Goal: Transaction & Acquisition: Purchase product/service

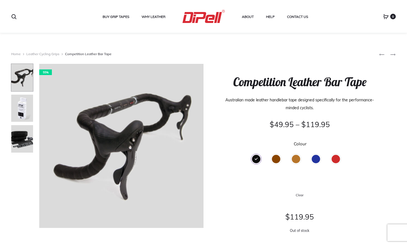
scroll to position [72, 0]
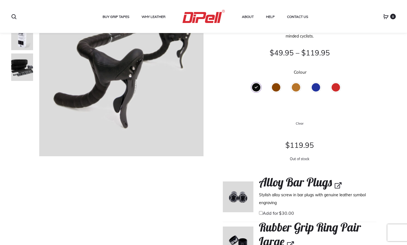
click at [256, 87] on div "Black" at bounding box center [256, 87] width 8 height 8
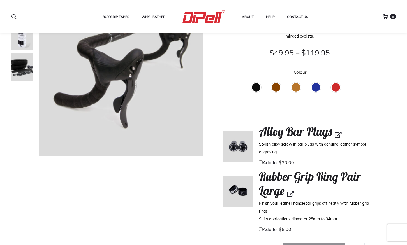
click at [257, 89] on div "Black" at bounding box center [256, 87] width 8 height 8
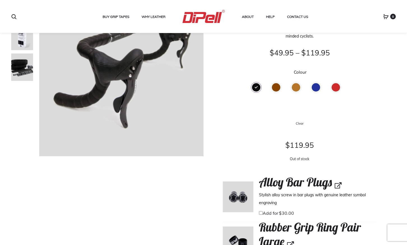
click at [277, 87] on div "Brown" at bounding box center [276, 87] width 8 height 8
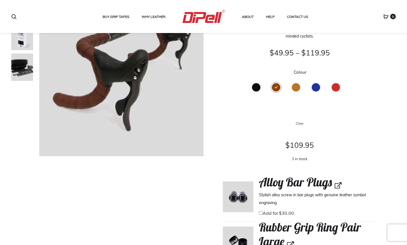
click at [293, 87] on div "Tan" at bounding box center [296, 87] width 8 height 8
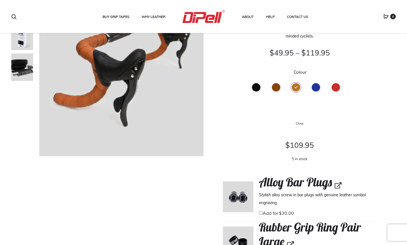
click at [315, 86] on div "Blue" at bounding box center [316, 87] width 8 height 8
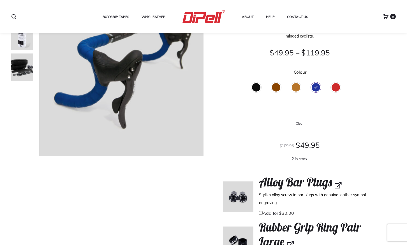
click at [335, 86] on div "Red" at bounding box center [336, 87] width 8 height 8
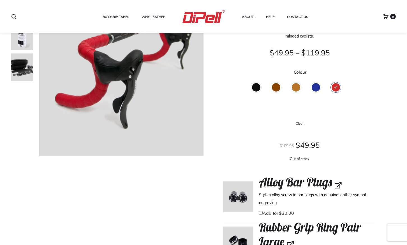
click at [322, 87] on div "Blue" at bounding box center [316, 87] width 16 height 15
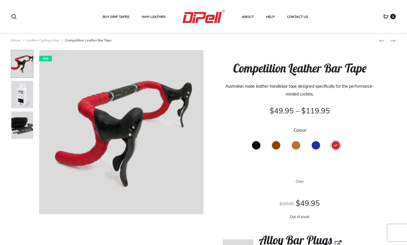
scroll to position [0, 0]
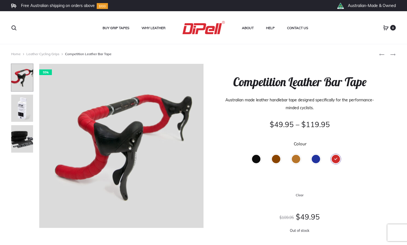
click at [317, 159] on div "Blue" at bounding box center [316, 159] width 8 height 8
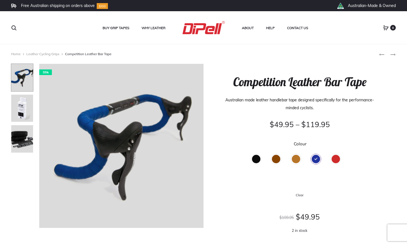
click at [298, 158] on div "Tan" at bounding box center [296, 159] width 8 height 8
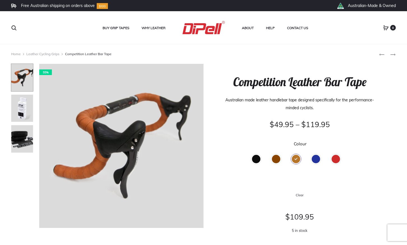
click at [317, 159] on div "Blue" at bounding box center [316, 159] width 8 height 8
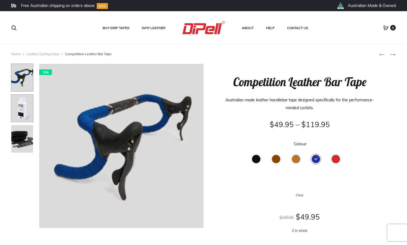
click at [24, 112] on img at bounding box center [22, 108] width 22 height 28
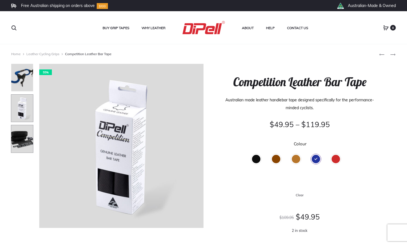
click at [28, 129] on img at bounding box center [22, 139] width 22 height 28
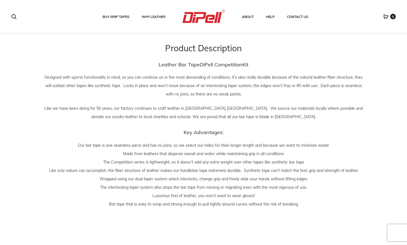
scroll to position [582, 0]
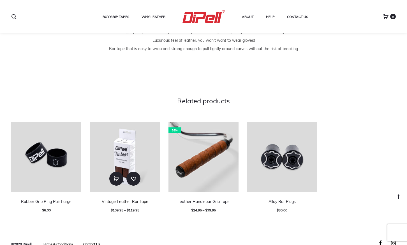
click at [132, 201] on link "Vintage Leather Bar Tape" at bounding box center [125, 201] width 47 height 5
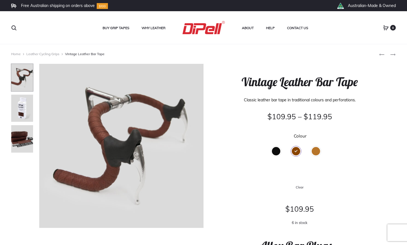
click at [275, 153] on div "Black" at bounding box center [276, 151] width 8 height 8
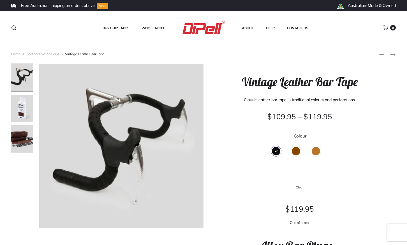
click at [293, 151] on div "Brown" at bounding box center [296, 151] width 8 height 8
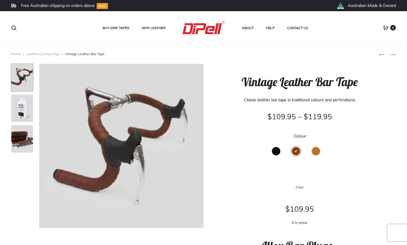
click at [322, 151] on div "Tan" at bounding box center [316, 151] width 16 height 15
click at [316, 151] on div "Tan" at bounding box center [316, 151] width 8 height 8
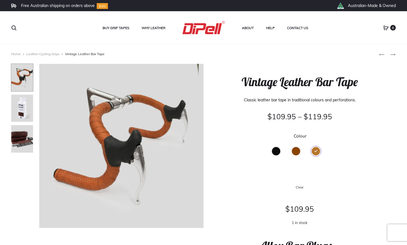
click at [298, 152] on div "Brown" at bounding box center [296, 151] width 8 height 8
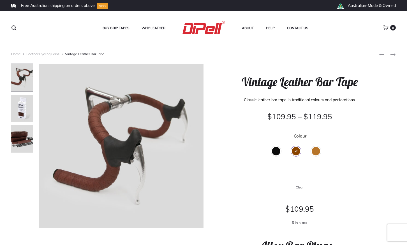
click at [276, 152] on div "Black" at bounding box center [276, 151] width 8 height 8
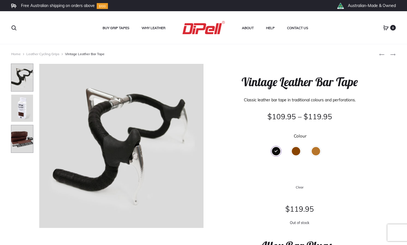
click at [24, 137] on img at bounding box center [22, 139] width 22 height 28
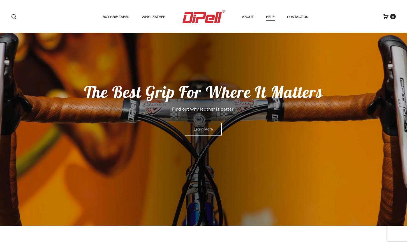
scroll to position [21, 0]
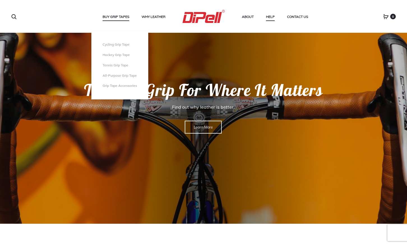
click at [116, 17] on link "Buy Grip Tapes" at bounding box center [116, 16] width 27 height 7
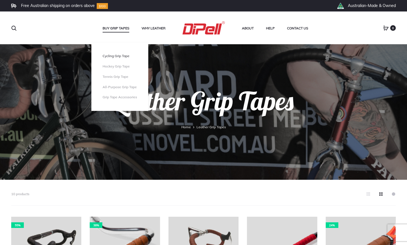
click at [118, 56] on link "Cycling Grip Tape" at bounding box center [120, 56] width 34 height 5
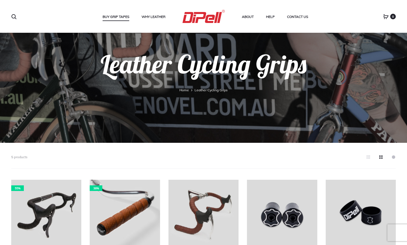
scroll to position [127, 0]
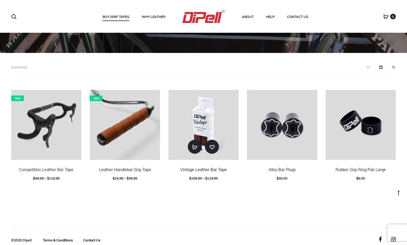
click at [220, 170] on link "Vintage Leather Bar Tape" at bounding box center [203, 169] width 47 height 5
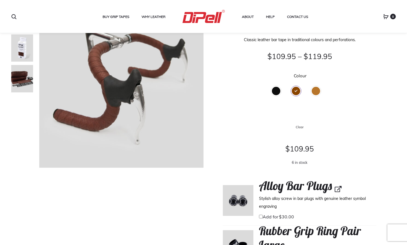
scroll to position [76, 0]
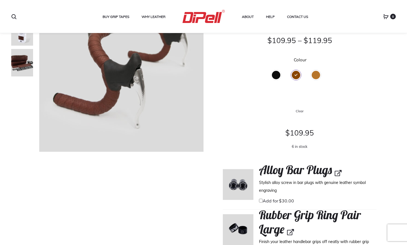
click at [276, 73] on div "Black" at bounding box center [276, 75] width 8 height 8
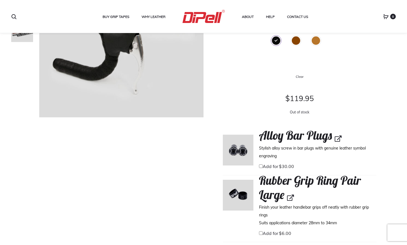
scroll to position [96, 0]
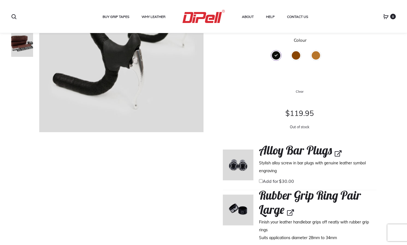
click at [294, 54] on div "Brown" at bounding box center [296, 55] width 8 height 8
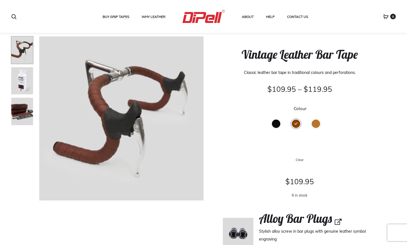
scroll to position [19, 0]
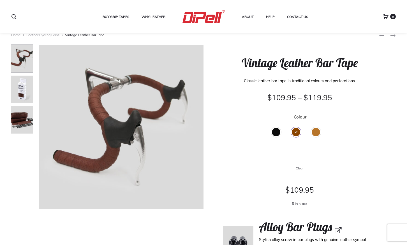
click at [316, 133] on div "Tan" at bounding box center [316, 132] width 8 height 8
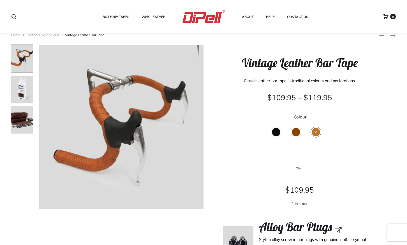
click at [298, 133] on div "Brown" at bounding box center [296, 132] width 8 height 8
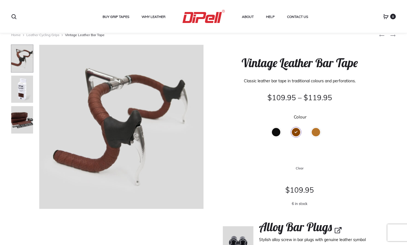
click at [276, 132] on div "Black" at bounding box center [276, 132] width 8 height 8
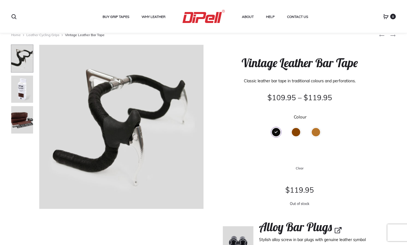
click at [293, 134] on div "Brown" at bounding box center [296, 132] width 8 height 8
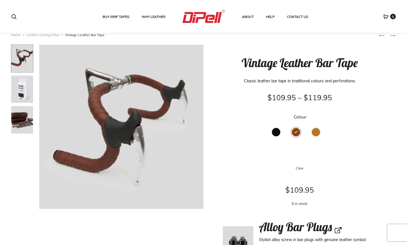
click at [277, 133] on div "Black" at bounding box center [276, 132] width 8 height 8
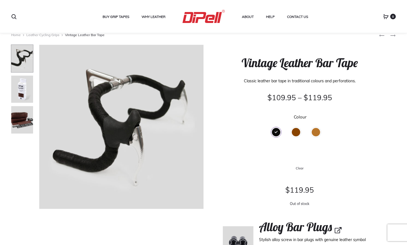
click at [296, 134] on div "Brown" at bounding box center [296, 132] width 8 height 8
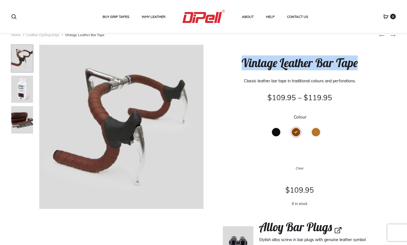
drag, startPoint x: 369, startPoint y: 66, endPoint x: 241, endPoint y: 58, distance: 128.0
click at [241, 58] on h1 "Vintage Leather Bar Tape" at bounding box center [300, 63] width 154 height 14
copy h1 "Vintage Leather Bar Tape"
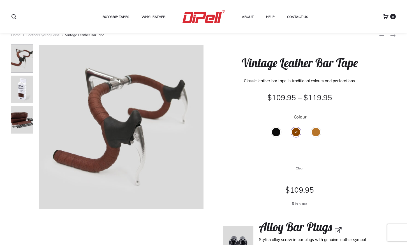
click at [277, 133] on div "Black" at bounding box center [276, 132] width 8 height 8
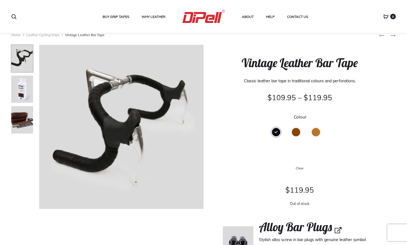
click at [295, 134] on div "Brown" at bounding box center [296, 132] width 8 height 8
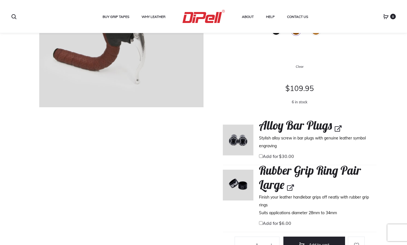
scroll to position [121, 0]
click at [261, 223] on input "Add for $ 6.00" at bounding box center [261, 223] width 4 height 4
checkbox input "true"
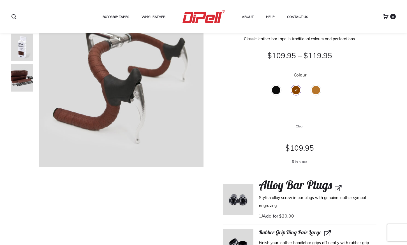
scroll to position [5, 0]
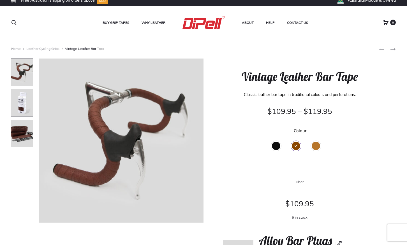
click at [23, 109] on img at bounding box center [22, 103] width 22 height 28
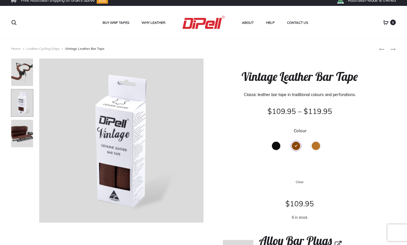
click at [21, 100] on img at bounding box center [22, 103] width 22 height 28
click at [24, 138] on img at bounding box center [22, 134] width 22 height 28
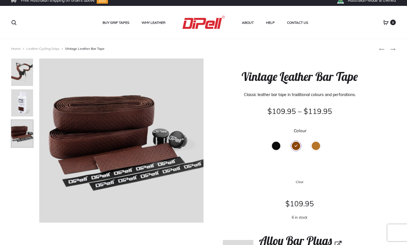
click at [24, 118] on div at bounding box center [25, 140] width 28 height 164
click at [24, 105] on img at bounding box center [22, 103] width 22 height 28
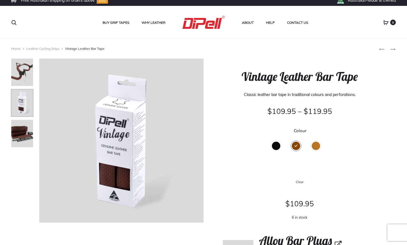
click at [21, 101] on img at bounding box center [22, 103] width 22 height 28
click at [24, 126] on img at bounding box center [22, 134] width 22 height 28
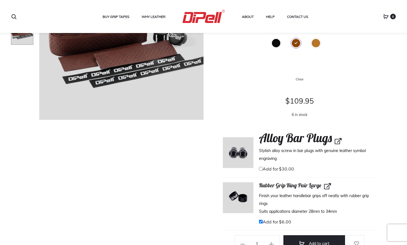
scroll to position [120, 0]
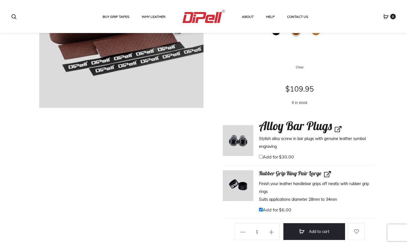
click at [240, 139] on img at bounding box center [238, 140] width 31 height 31
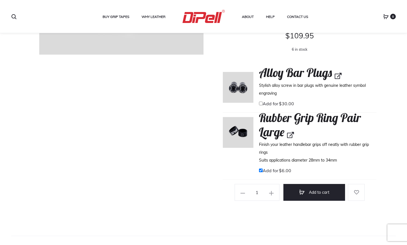
scroll to position [254, 0]
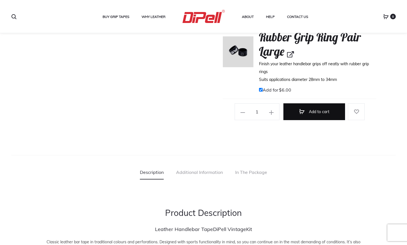
click at [307, 111] on button "Add to cart" at bounding box center [314, 111] width 62 height 17
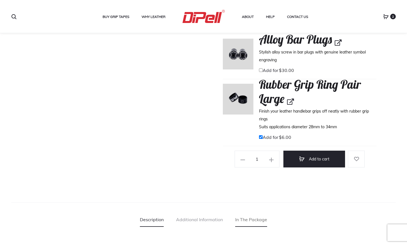
scroll to position [218, 0]
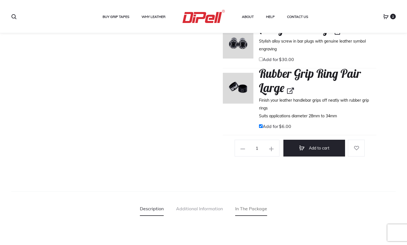
click at [254, 209] on link "In The Package" at bounding box center [251, 209] width 32 height 14
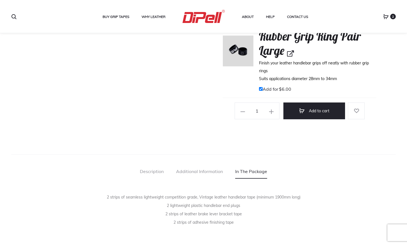
scroll to position [271, 0]
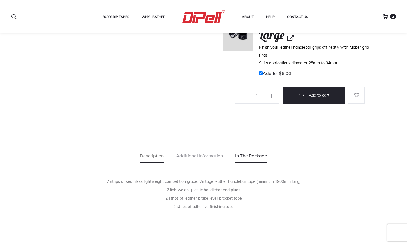
click at [156, 154] on link "Description" at bounding box center [152, 156] width 24 height 14
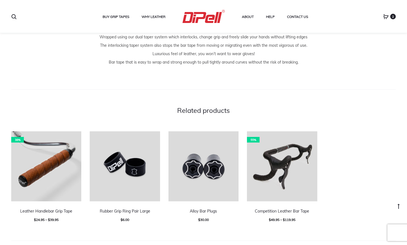
scroll to position [582, 0]
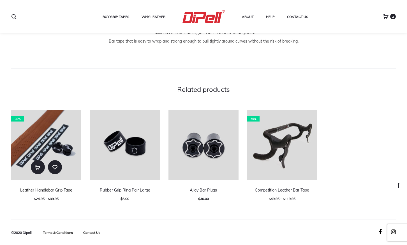
click at [49, 189] on link "Leather Handlebar Grip Tape" at bounding box center [46, 190] width 52 height 5
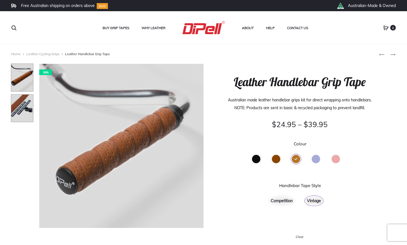
click at [22, 110] on img at bounding box center [22, 108] width 22 height 28
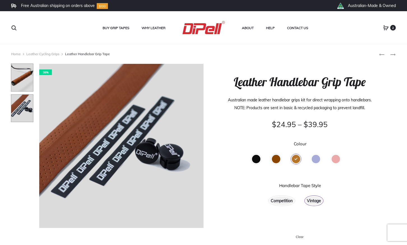
click at [15, 87] on img at bounding box center [22, 78] width 22 height 28
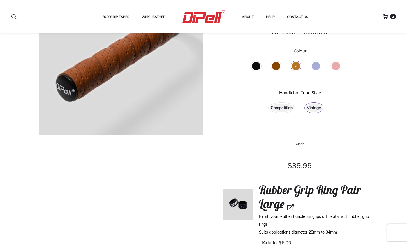
scroll to position [91, 0]
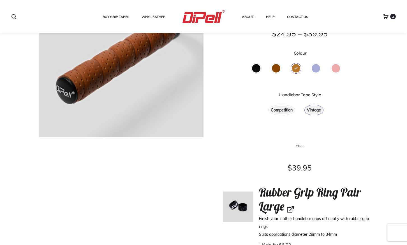
click at [278, 69] on div "Brown" at bounding box center [276, 68] width 8 height 8
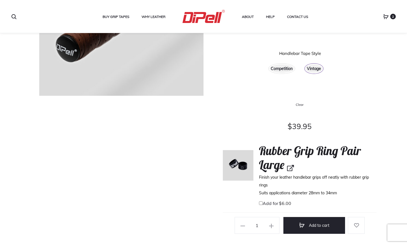
scroll to position [0, 0]
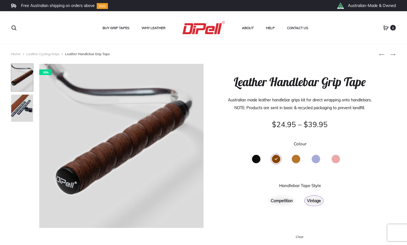
click at [392, 27] on span "2" at bounding box center [393, 28] width 6 height 6
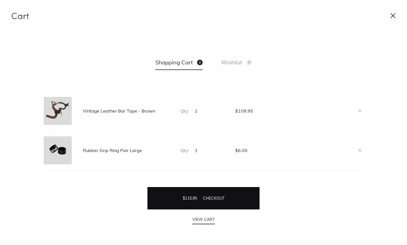
click at [224, 202] on link "$ 115.95 Checkout" at bounding box center [203, 198] width 112 height 22
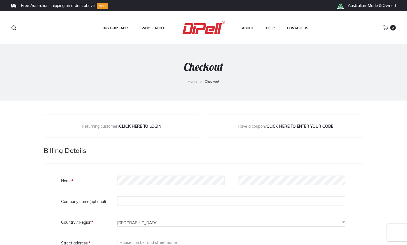
select select "VIC"
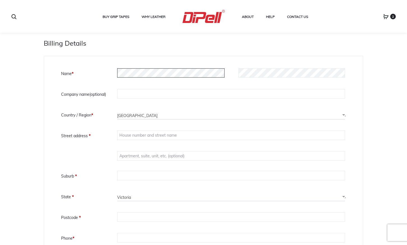
scroll to position [113, 0]
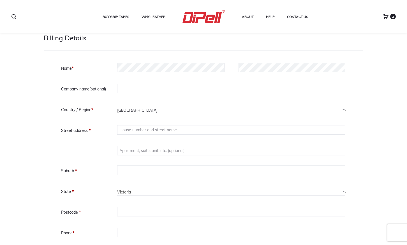
click at [142, 110] on span "[GEOGRAPHIC_DATA]" at bounding box center [231, 110] width 228 height 9
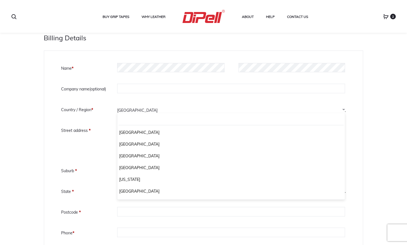
scroll to position [129, 0]
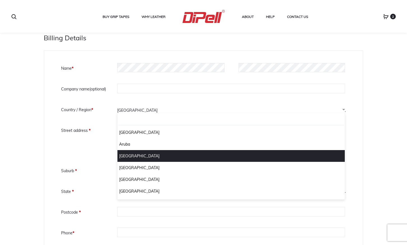
click at [137, 101] on div "Name * Last name * Company name (optional) Country / Region * Select a country …" at bounding box center [203, 161] width 285 height 198
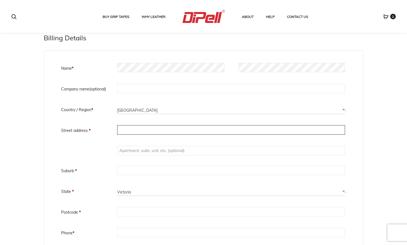
click at [135, 130] on input "Street address *" at bounding box center [231, 130] width 228 height 10
type input "[STREET_ADDRESS]"
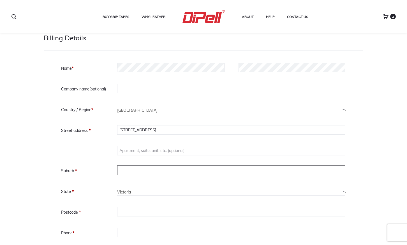
click at [130, 169] on input "Suburb *" at bounding box center [231, 171] width 228 height 10
type input "WEST END"
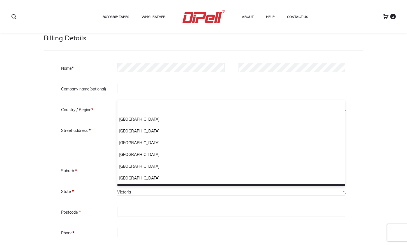
click at [137, 194] on span "Victoria" at bounding box center [231, 192] width 228 height 9
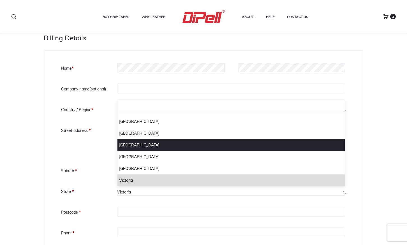
select select "QLD"
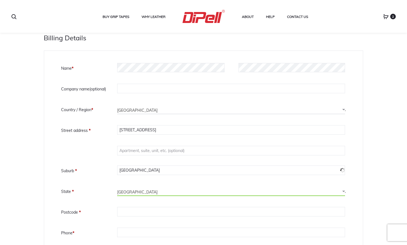
scroll to position [134, 0]
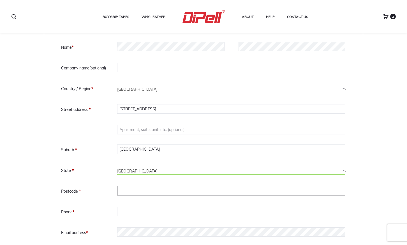
click at [139, 188] on input "Postcode *" at bounding box center [231, 191] width 228 height 10
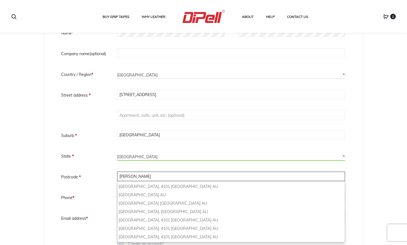
scroll to position [149, 0]
type input "West End"
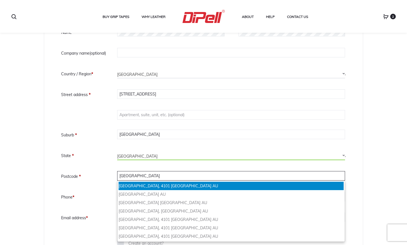
click at [142, 184] on div "West End, 4101 Queensland AU" at bounding box center [231, 186] width 225 height 8
type input "West End"
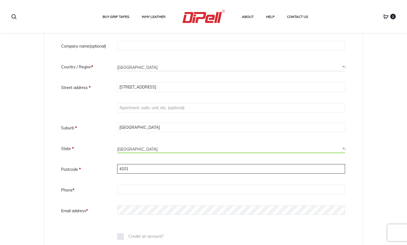
scroll to position [159, 0]
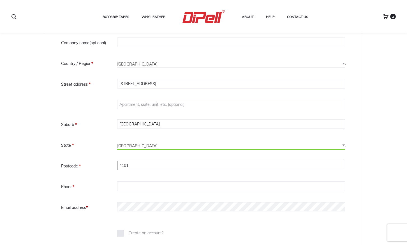
type input "4101"
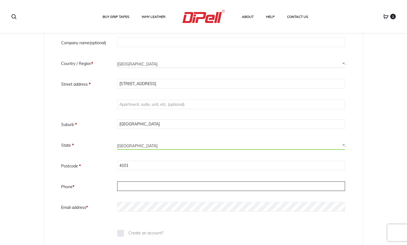
click at [136, 188] on input "Phone *" at bounding box center [231, 187] width 228 height 10
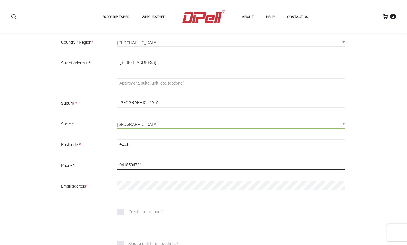
scroll to position [182, 0]
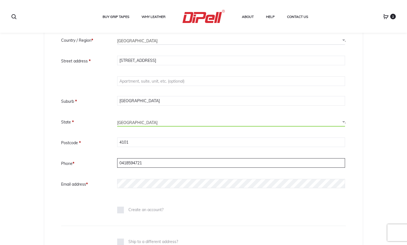
type input "0418594721"
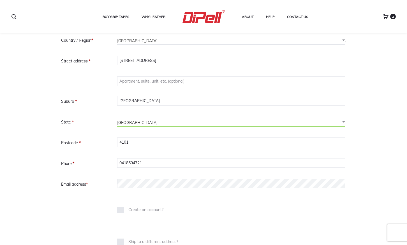
click at [95, 198] on div "Billing details Name * Last name * Company name (optional) Country / Region * S…" at bounding box center [203, 109] width 285 height 233
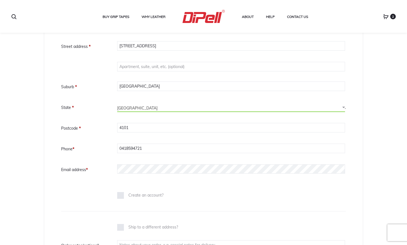
scroll to position [198, 0]
click at [203, 211] on div "Ship to a different address? Name * Last name * Company name (optional) Country…" at bounding box center [203, 236] width 285 height 53
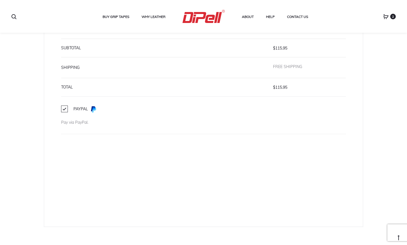
scroll to position [554, 0]
